Goal: Task Accomplishment & Management: Manage account settings

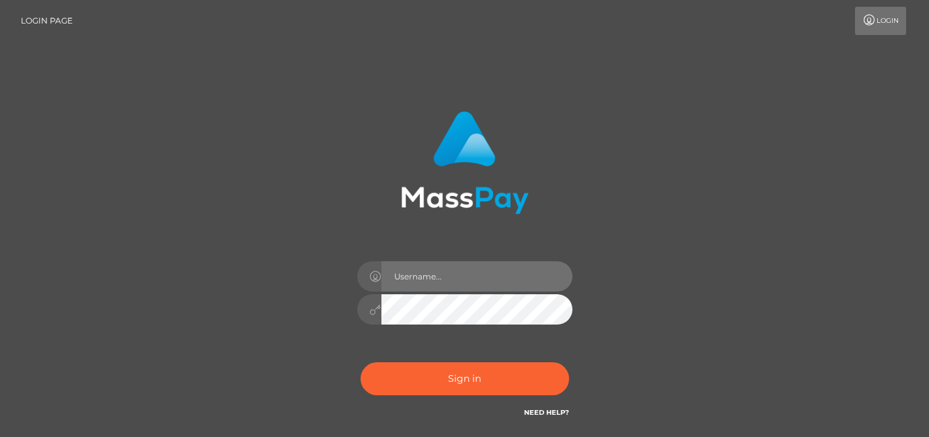
click at [440, 274] on input "text" at bounding box center [477, 276] width 191 height 30
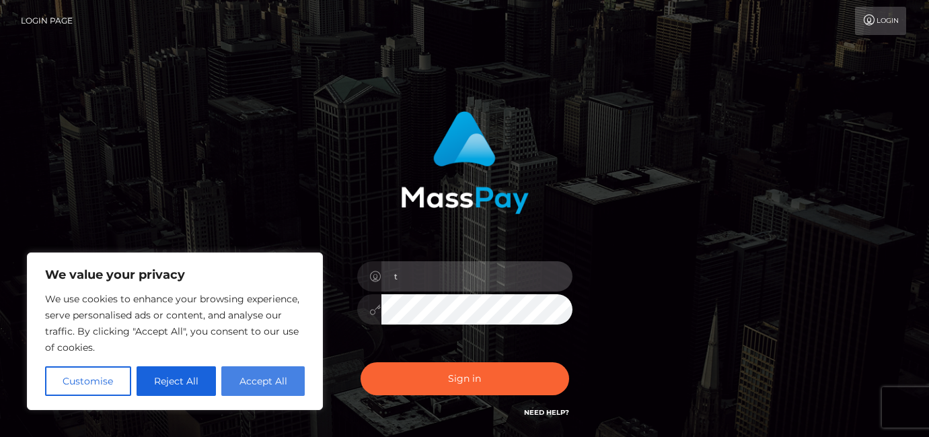
type input "t"
click at [253, 384] on button "Accept All" at bounding box center [262, 381] width 83 height 30
checkbox input "true"
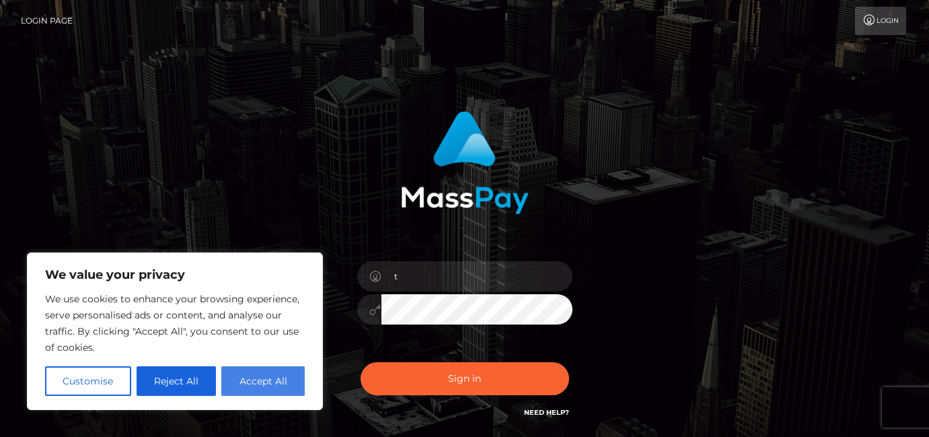
checkbox input "true"
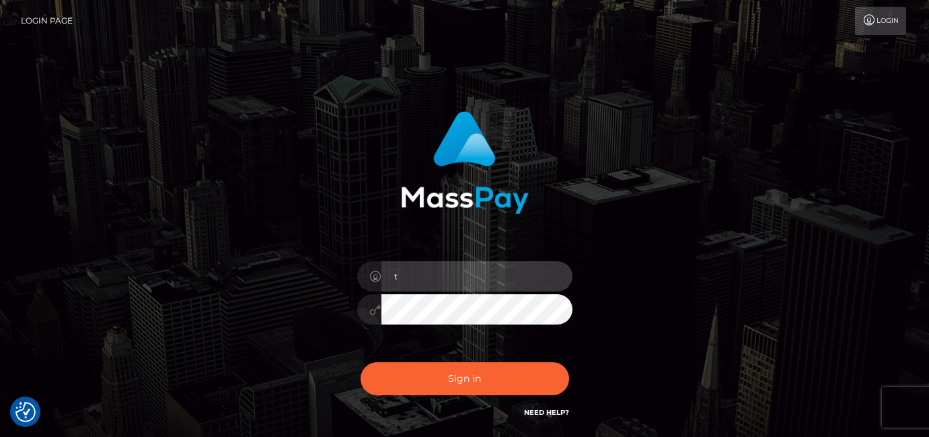
click at [439, 274] on input "t" at bounding box center [477, 276] width 191 height 30
type input "[EMAIL_ADDRESS][DOMAIN_NAME]"
click at [361, 362] on button "Sign in" at bounding box center [465, 378] width 209 height 33
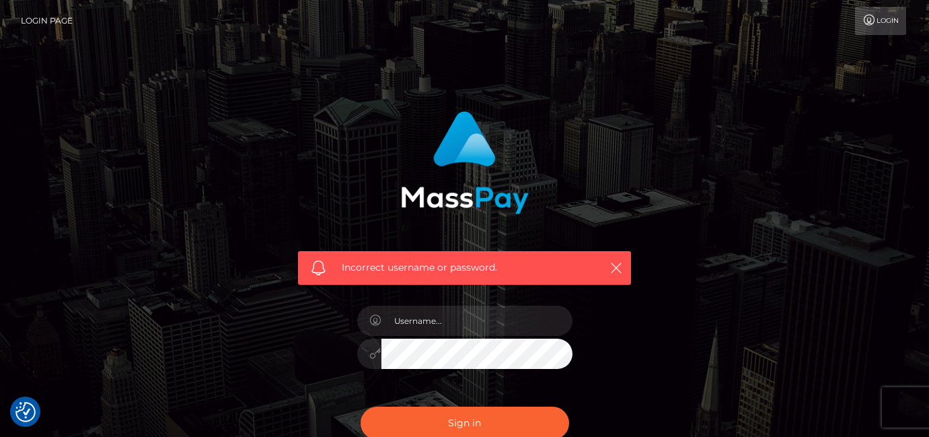
click at [883, 17] on link "Login" at bounding box center [880, 21] width 51 height 28
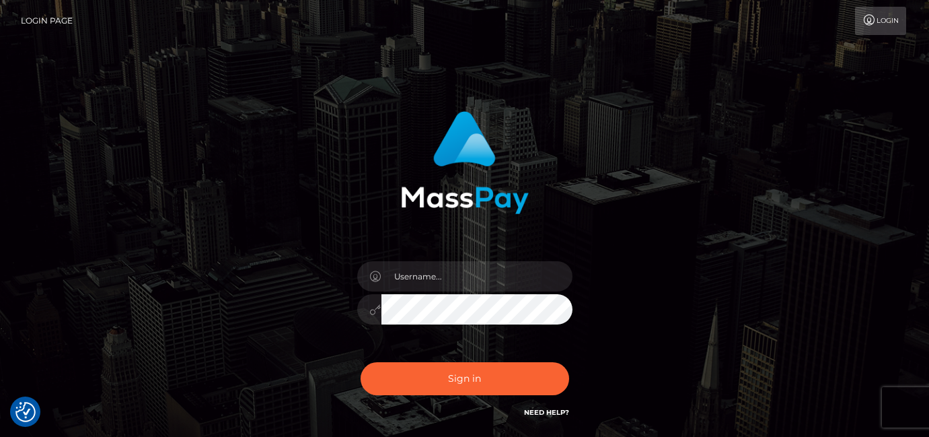
click at [545, 412] on link "Need Help?" at bounding box center [546, 412] width 45 height 9
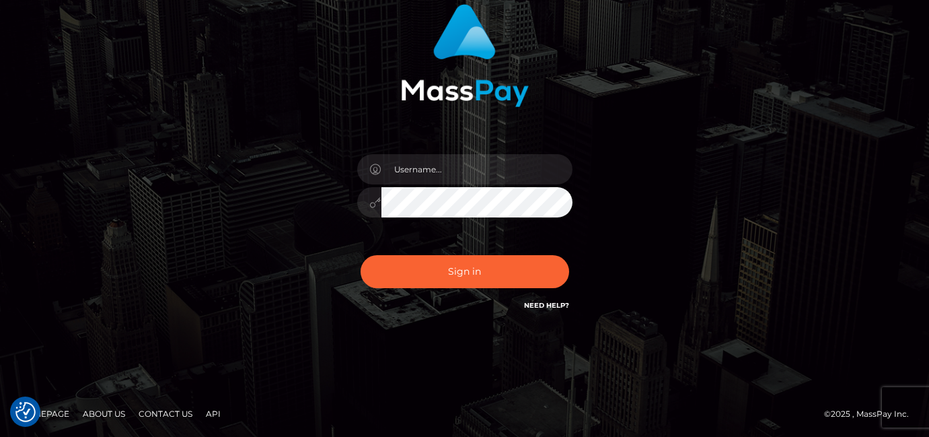
scroll to position [108, 0]
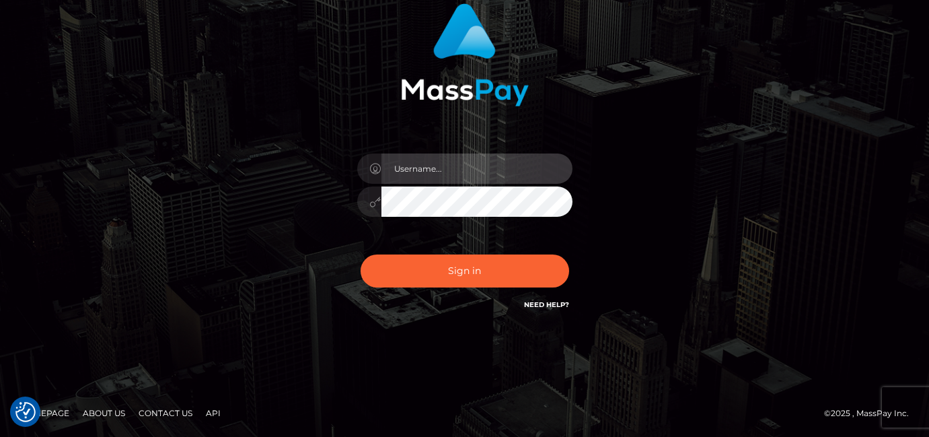
click at [427, 168] on input "text" at bounding box center [477, 168] width 191 height 30
click at [543, 302] on link "Need Help?" at bounding box center [546, 304] width 45 height 9
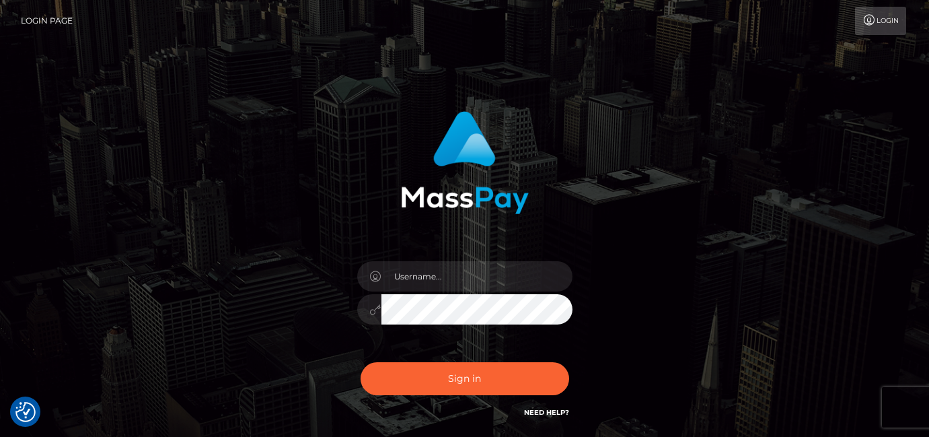
type input "[EMAIL_ADDRESS][DOMAIN_NAME]"
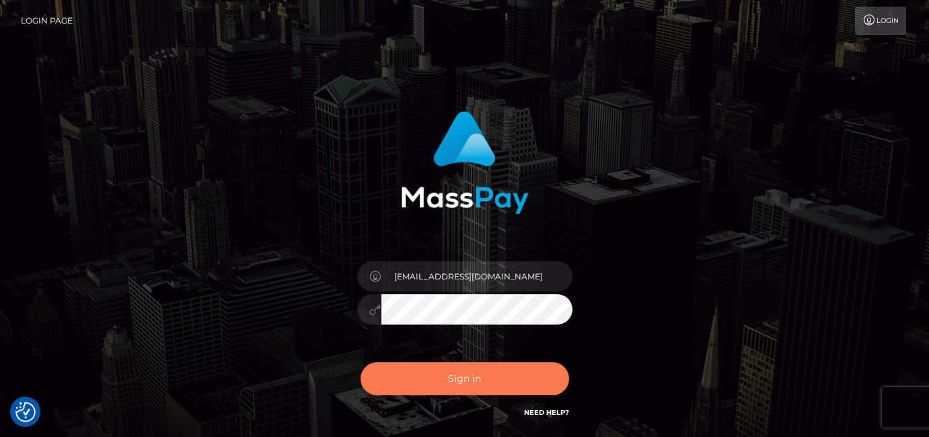
click at [514, 383] on button "Sign in" at bounding box center [465, 378] width 209 height 33
